Goal: Find specific page/section: Find specific page/section

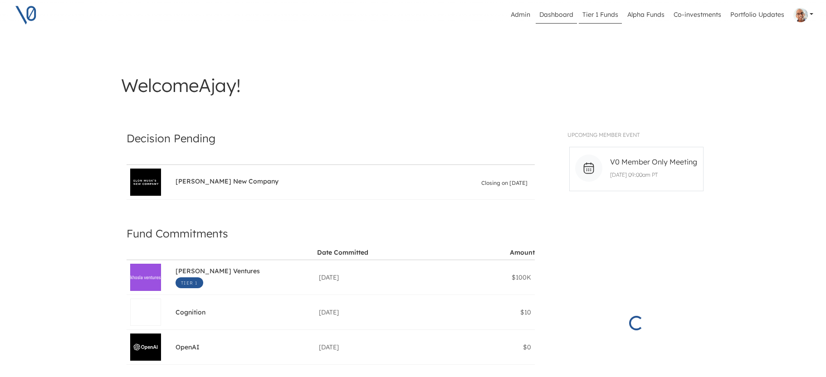
click at [607, 16] on link "Tier 1 Funds" at bounding box center [600, 14] width 43 height 17
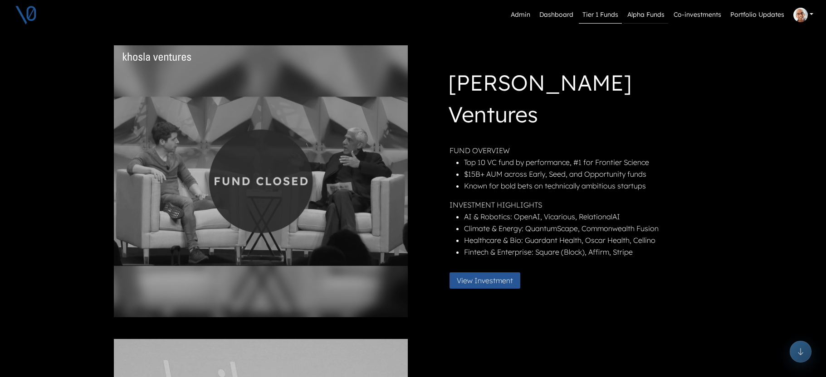
click at [657, 19] on link "Alpha Funds" at bounding box center [646, 14] width 44 height 17
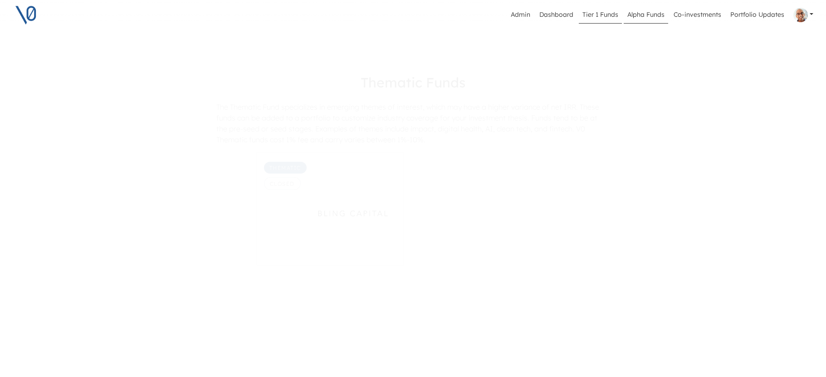
click at [613, 13] on link "Tier 1 Funds" at bounding box center [600, 14] width 43 height 17
